Goal: Communication & Community: Connect with others

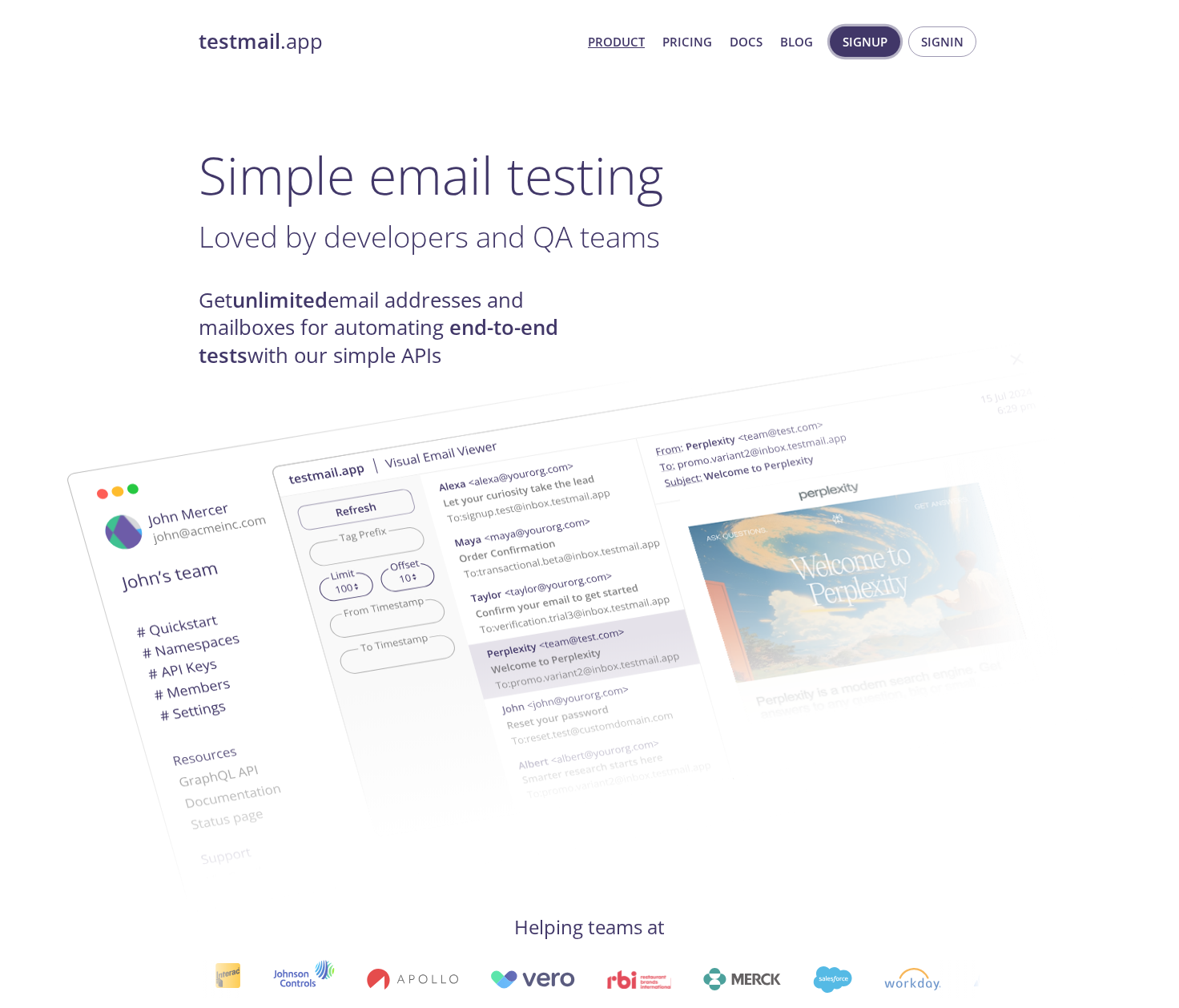
click at [843, 43] on button "Signup" at bounding box center [865, 41] width 71 height 30
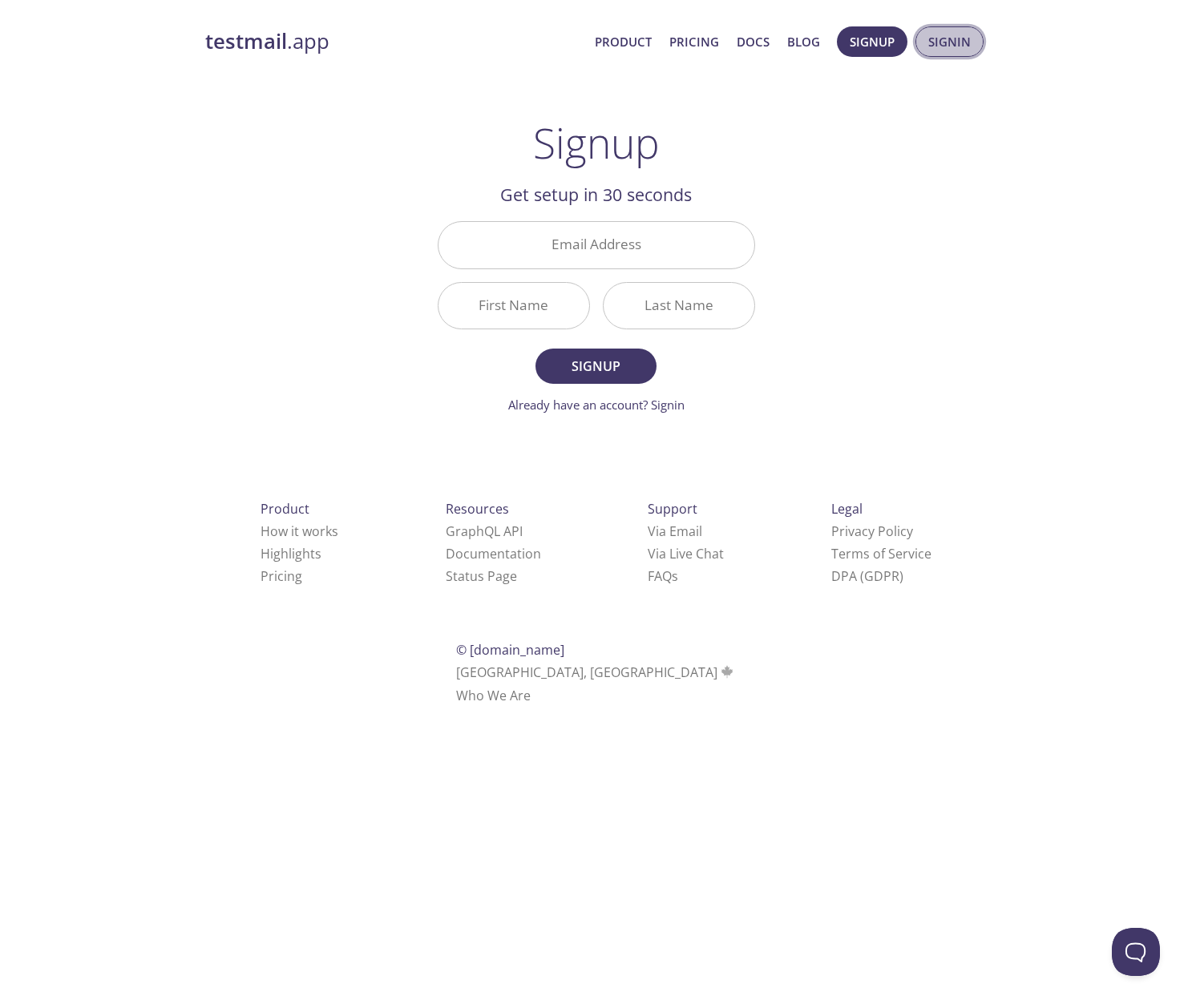
click at [944, 41] on span "Signin" at bounding box center [949, 41] width 42 height 21
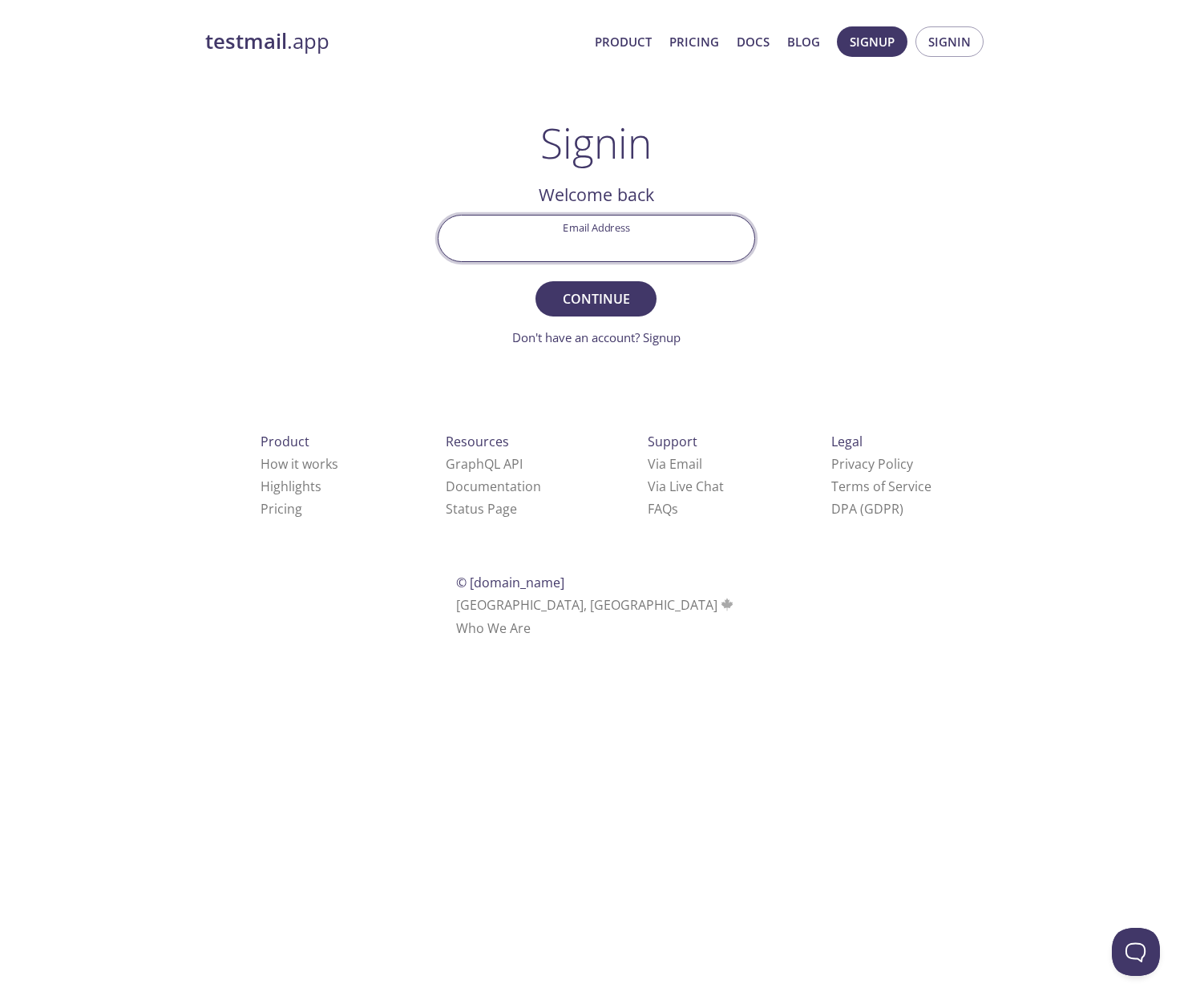
click at [602, 243] on input "Email Address" at bounding box center [596, 238] width 316 height 45
type input "[PERSON_NAME][EMAIL_ADDRESS][PERSON_NAME][DOMAIN_NAME]"
click at [600, 292] on span "Continue" at bounding box center [596, 299] width 85 height 23
click at [605, 233] on input "Signin Security Code" at bounding box center [596, 238] width 316 height 45
paste input "XCF2Z5L"
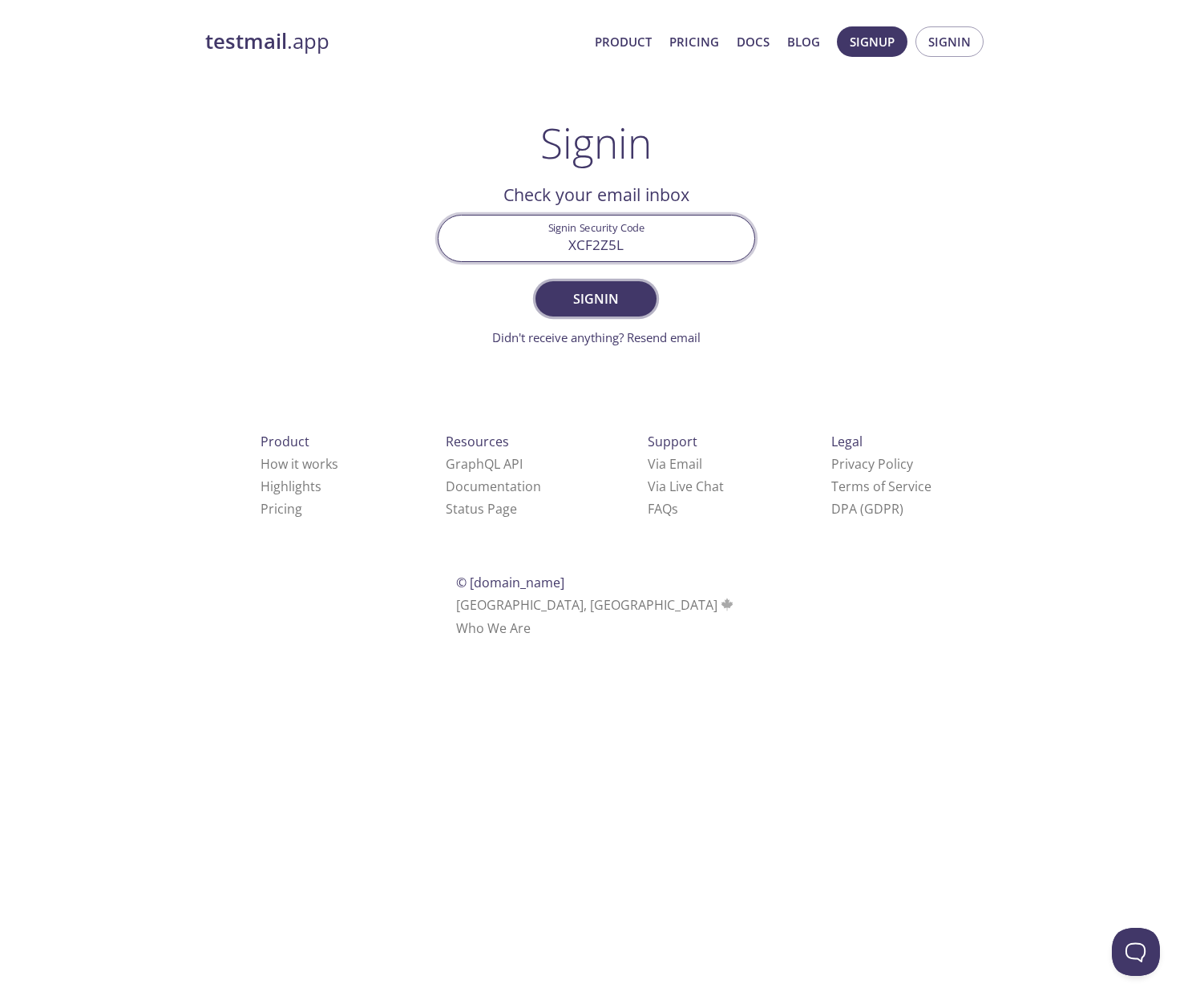
type input "XCF2Z5L"
click at [618, 297] on span "Signin" at bounding box center [596, 299] width 85 height 23
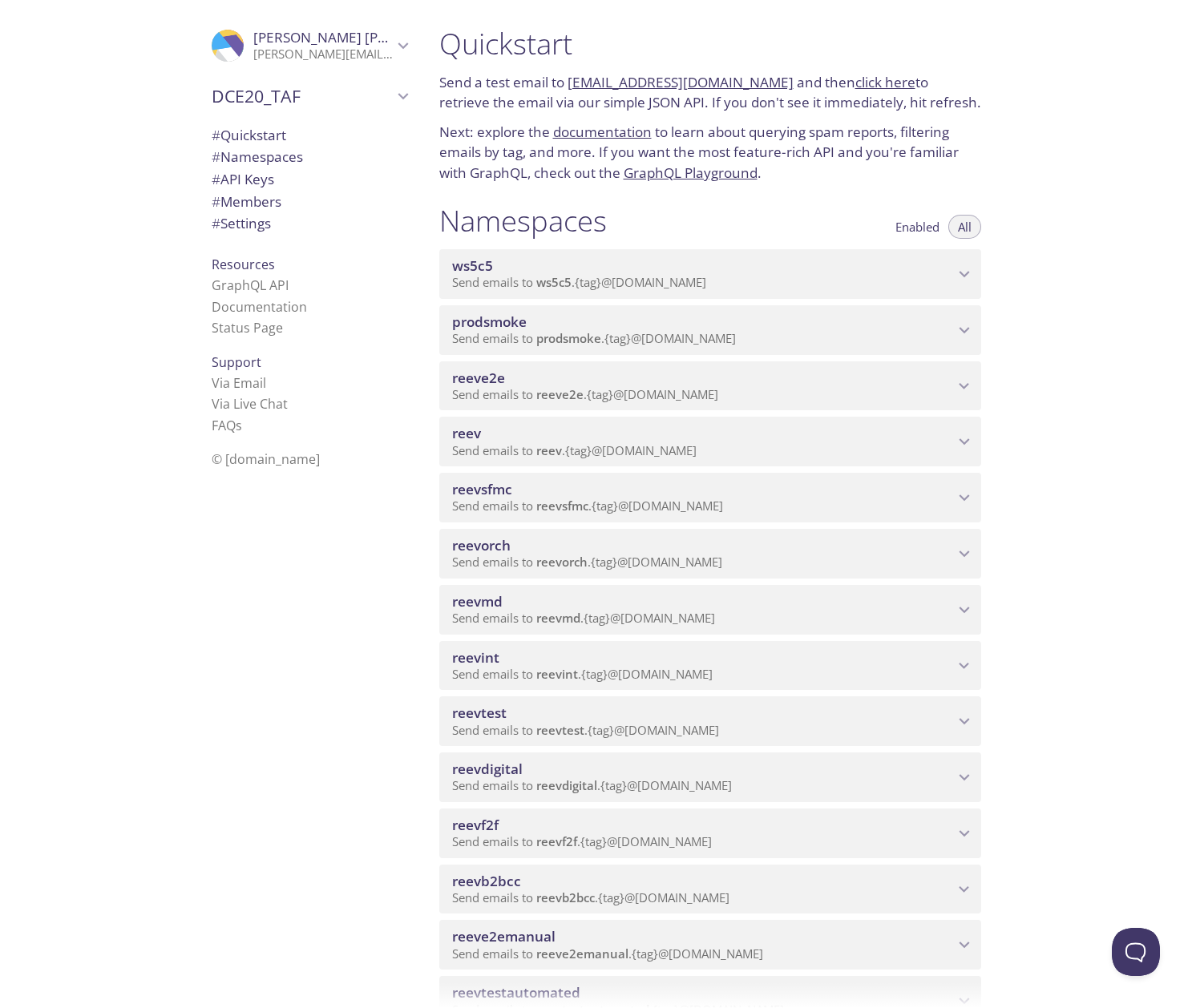
click at [242, 207] on span "# Members" at bounding box center [246, 201] width 70 height 19
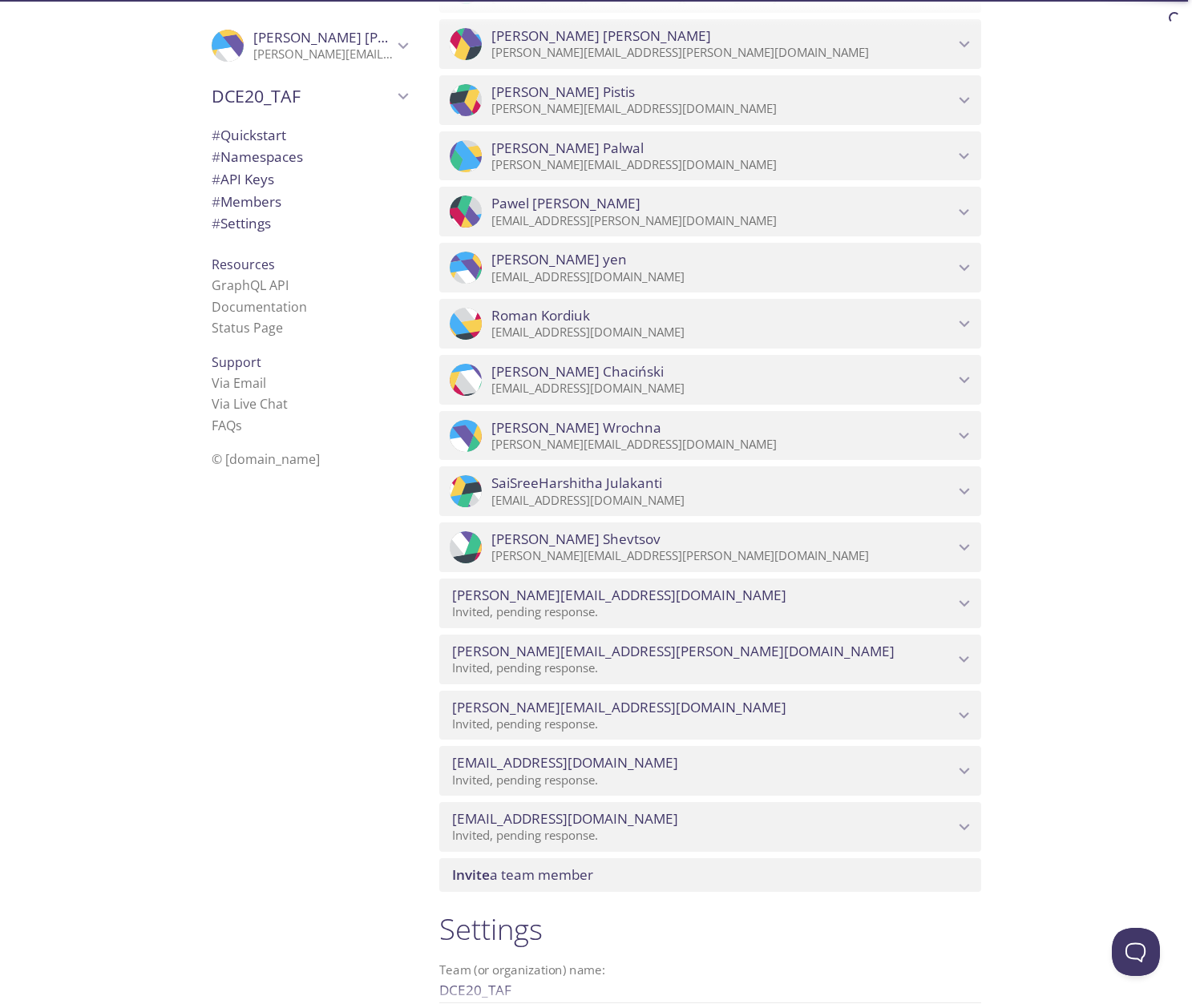
scroll to position [8780, 0]
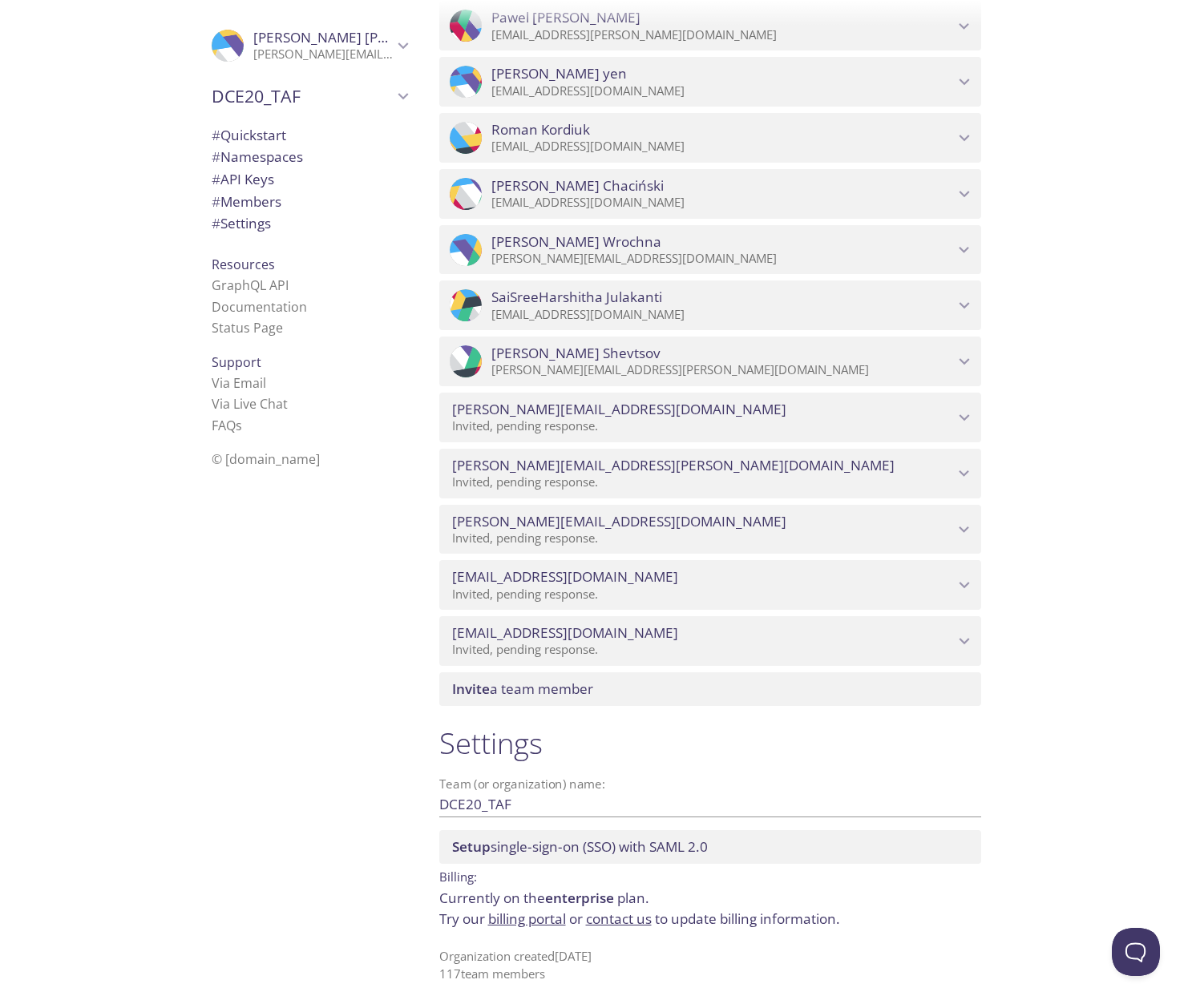
click at [525, 694] on span "Invite a team member" at bounding box center [522, 689] width 141 height 19
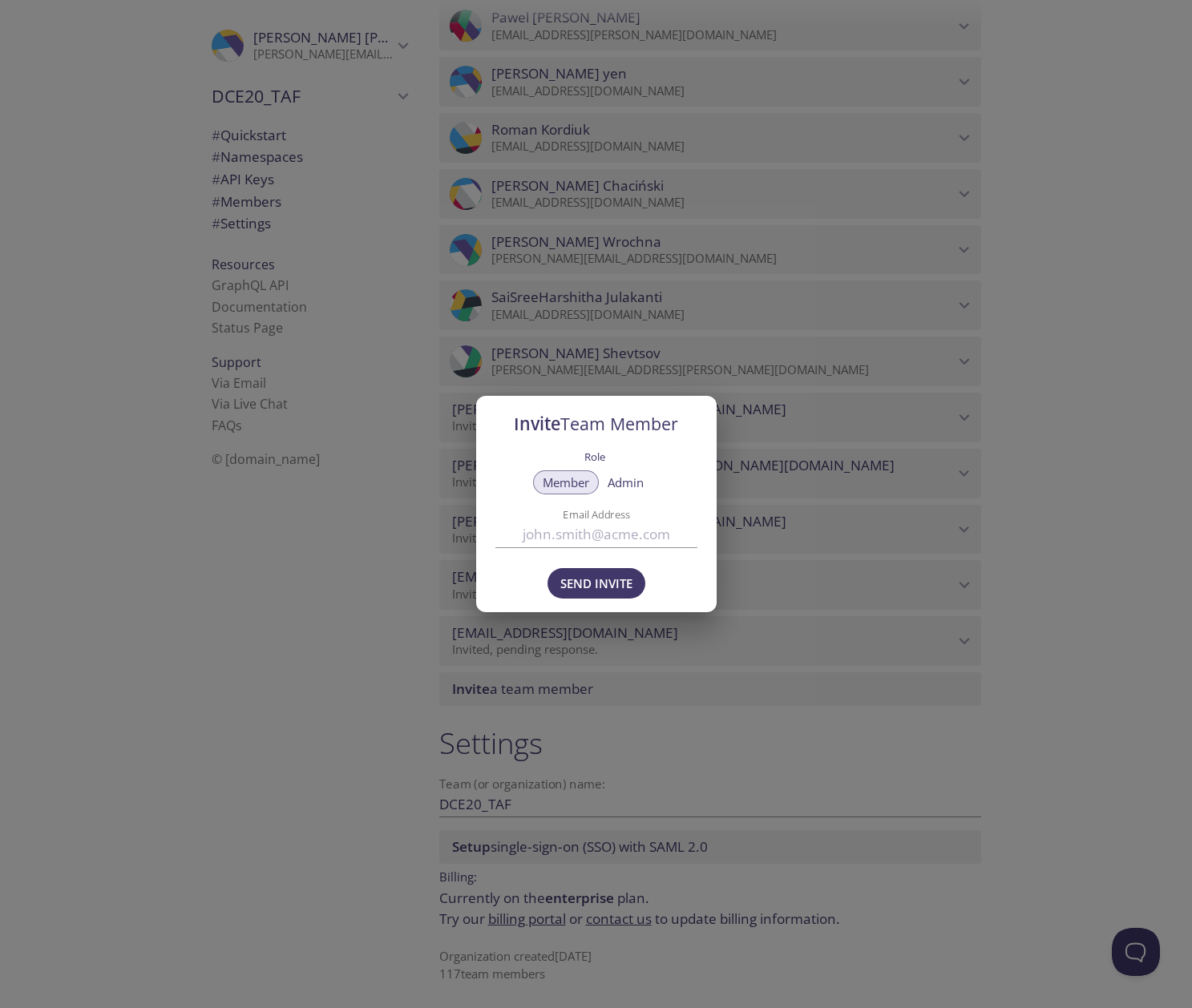
click at [621, 536] on input "Email Address" at bounding box center [596, 534] width 202 height 27
paste input "[EMAIL_ADDRESS][PERSON_NAME][DOMAIN_NAME]"
type input "[EMAIL_ADDRESS][PERSON_NAME][DOMAIN_NAME]"
click at [614, 586] on span "Send Invite" at bounding box center [596, 583] width 72 height 21
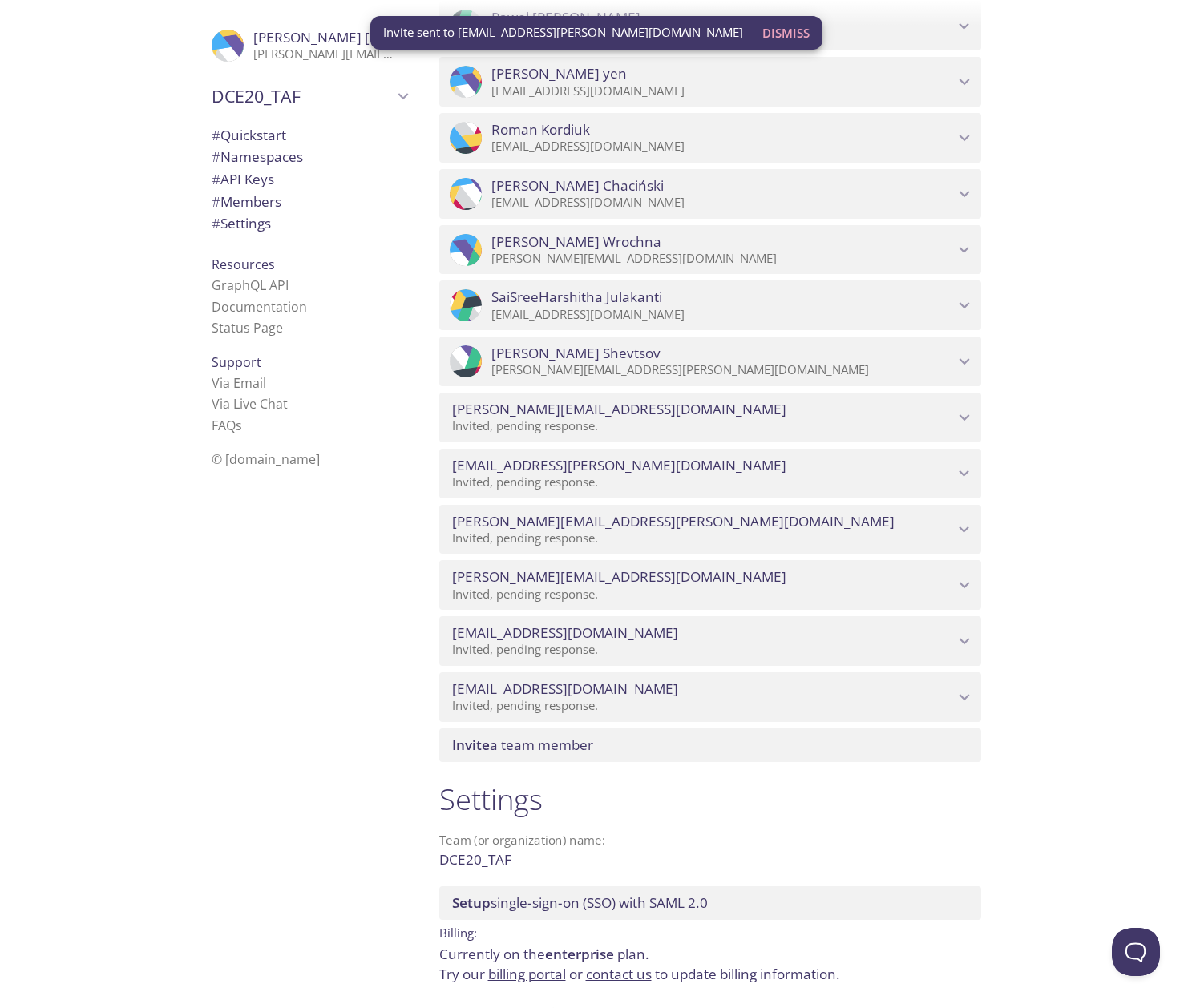
scroll to position [8780, 0]
